Goal: Transaction & Acquisition: Purchase product/service

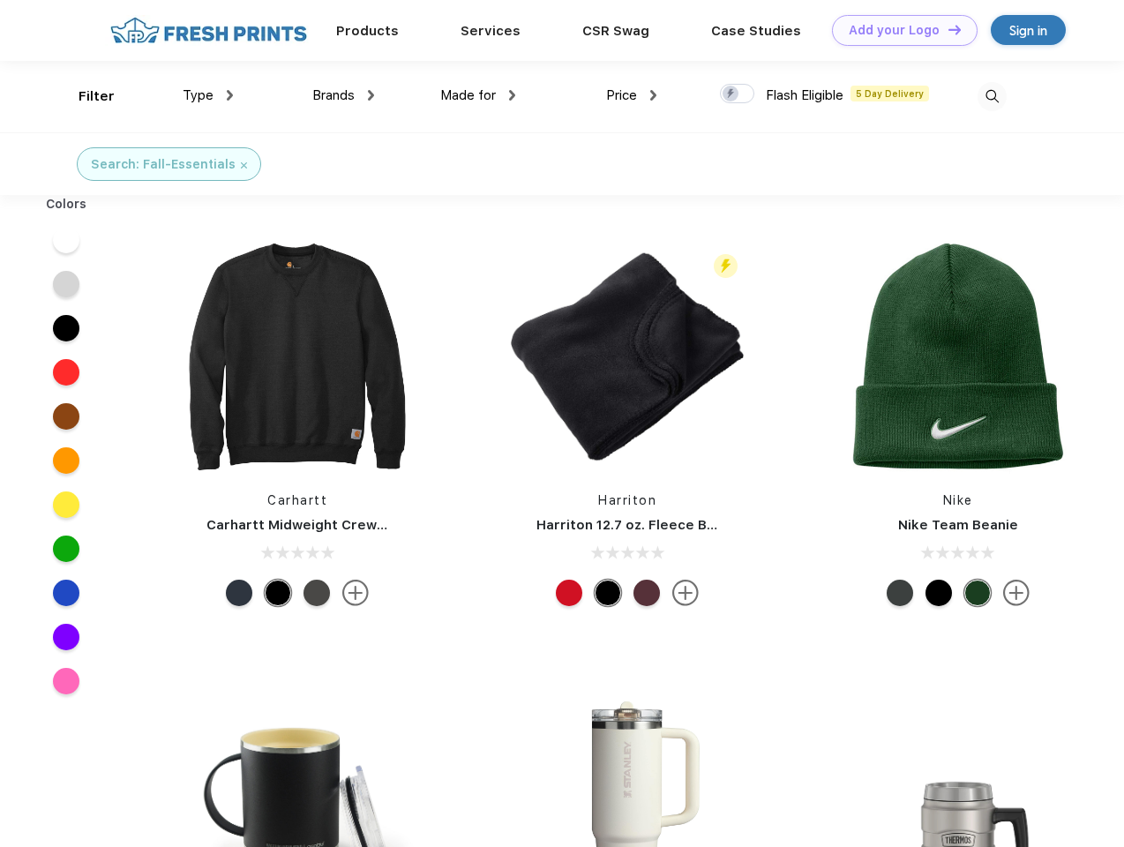
click at [898, 30] on link "Add your Logo Design Tool" at bounding box center [905, 30] width 146 height 31
click at [0, 0] on div "Design Tool" at bounding box center [0, 0] width 0 height 0
click at [947, 29] on link "Add your Logo Design Tool" at bounding box center [905, 30] width 146 height 31
click at [85, 96] on div "Filter" at bounding box center [97, 96] width 36 height 20
click at [208, 95] on span "Type" at bounding box center [198, 95] width 31 height 16
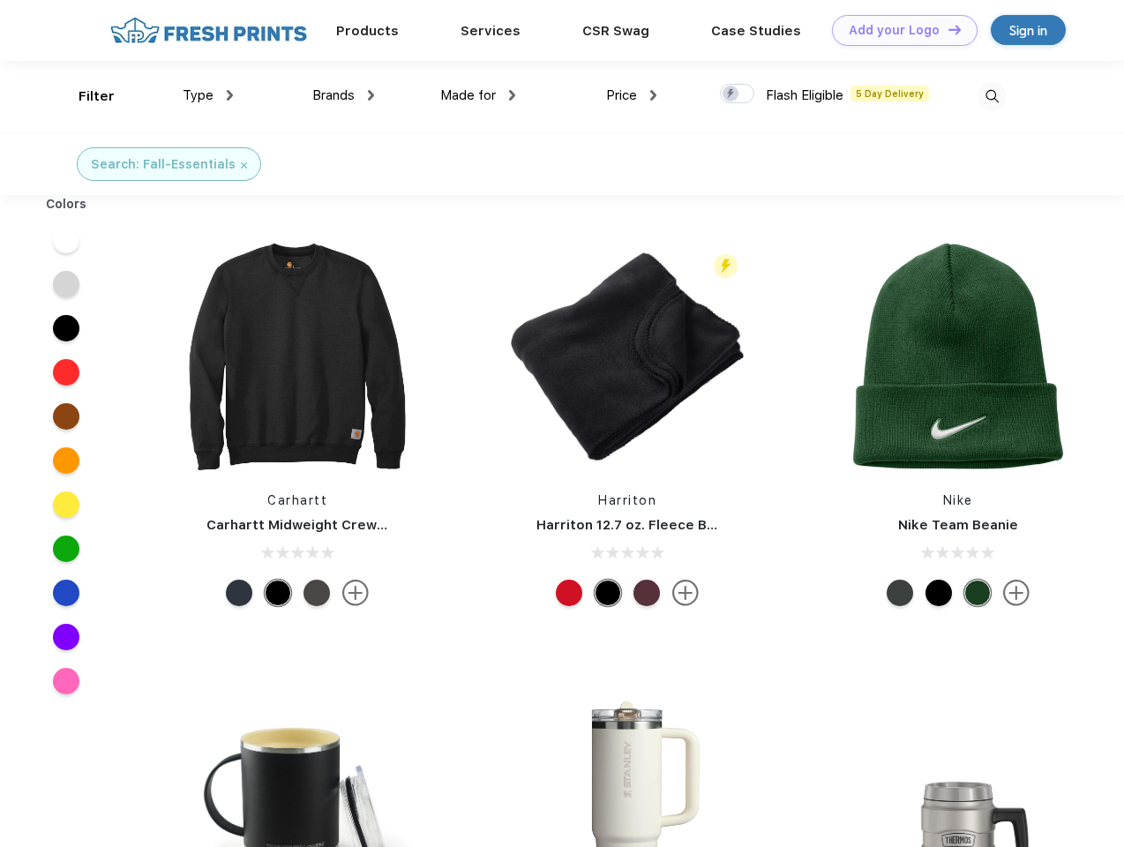
click at [343, 95] on span "Brands" at bounding box center [333, 95] width 42 height 16
click at [478, 95] on span "Made for" at bounding box center [468, 95] width 56 height 16
click at [632, 95] on span "Price" at bounding box center [621, 95] width 31 height 16
click at [738, 94] on div at bounding box center [737, 93] width 34 height 19
click at [731, 94] on input "checkbox" at bounding box center [725, 88] width 11 height 11
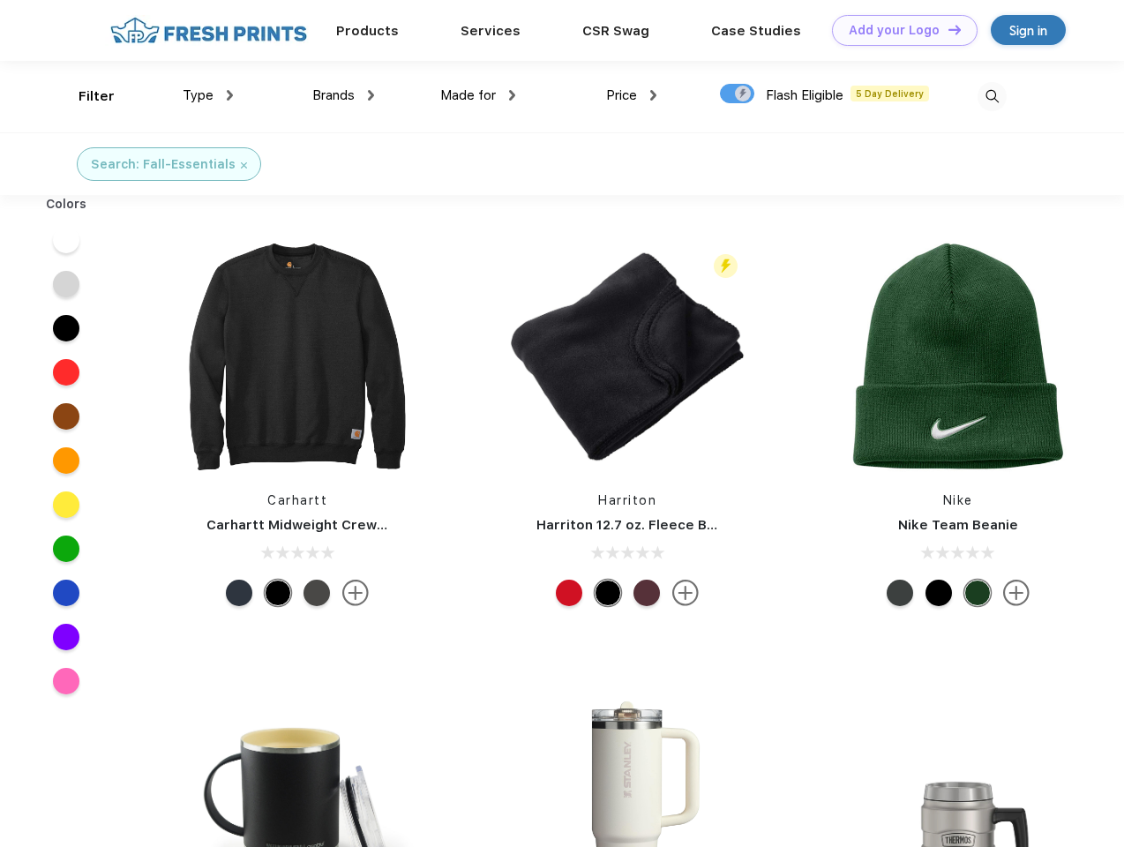
click at [992, 96] on img at bounding box center [992, 96] width 29 height 29
